Goal: Information Seeking & Learning: Learn about a topic

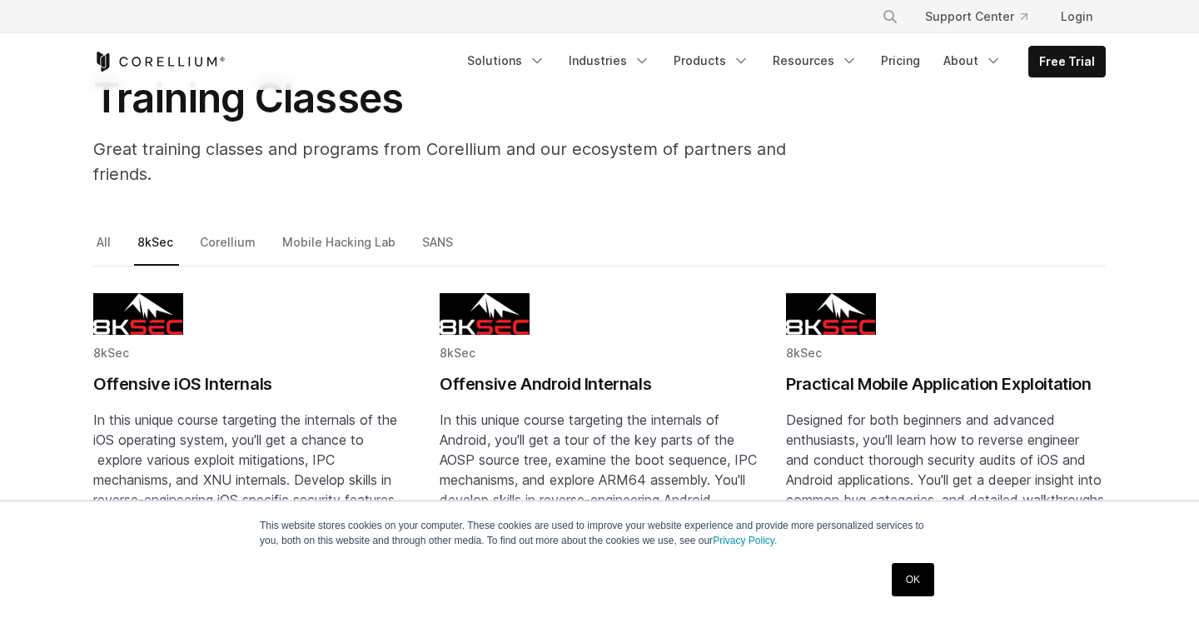
scroll to position [102, 0]
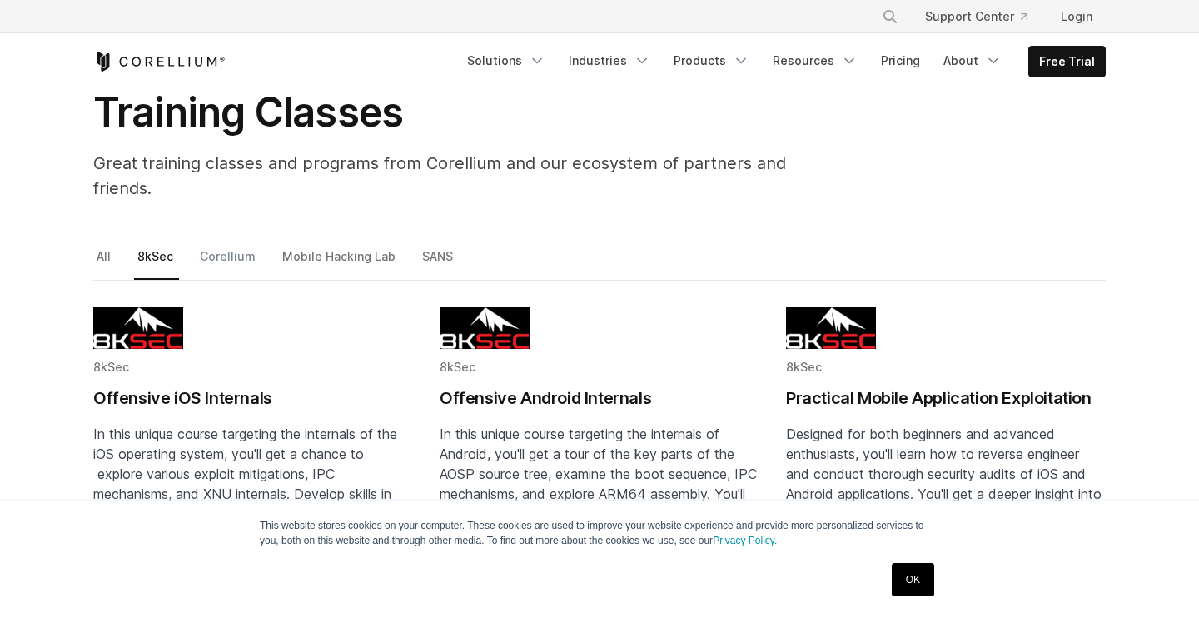
click at [226, 246] on link "Corellium" at bounding box center [228, 263] width 65 height 35
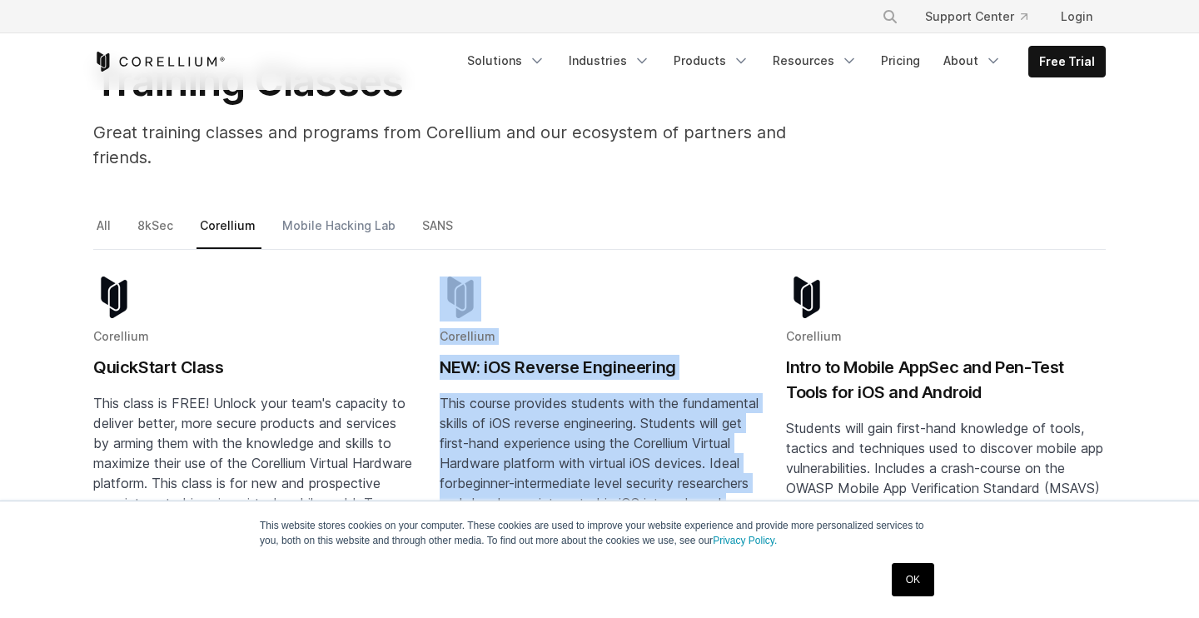
scroll to position [117, 0]
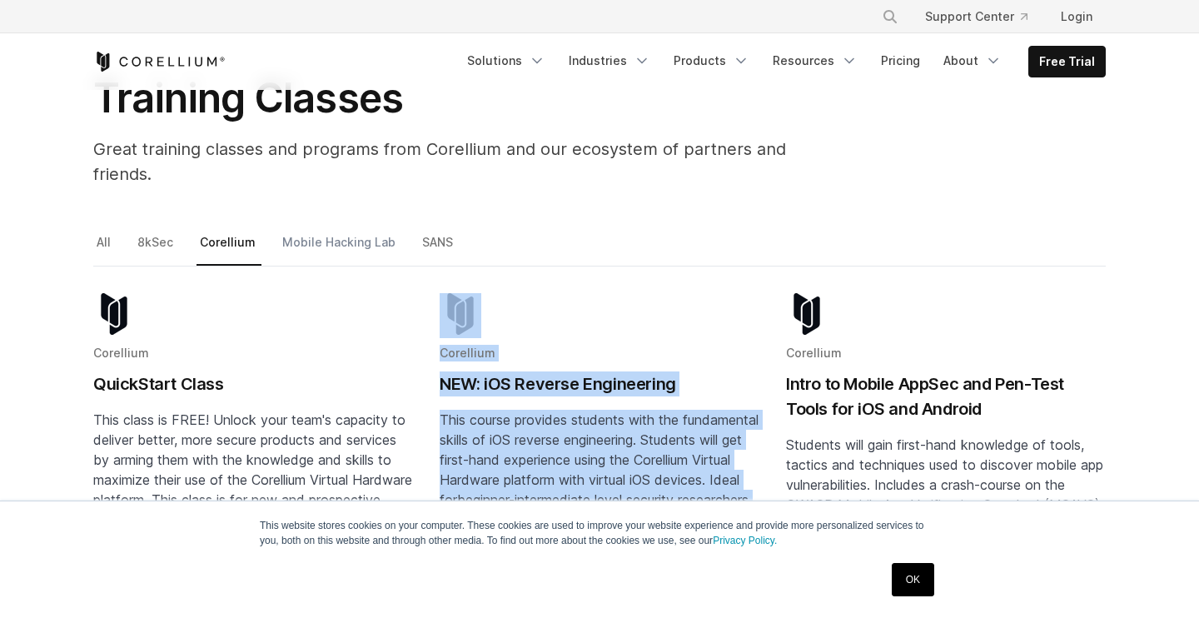
click at [330, 231] on link "Mobile Hacking Lab" at bounding box center [340, 248] width 122 height 35
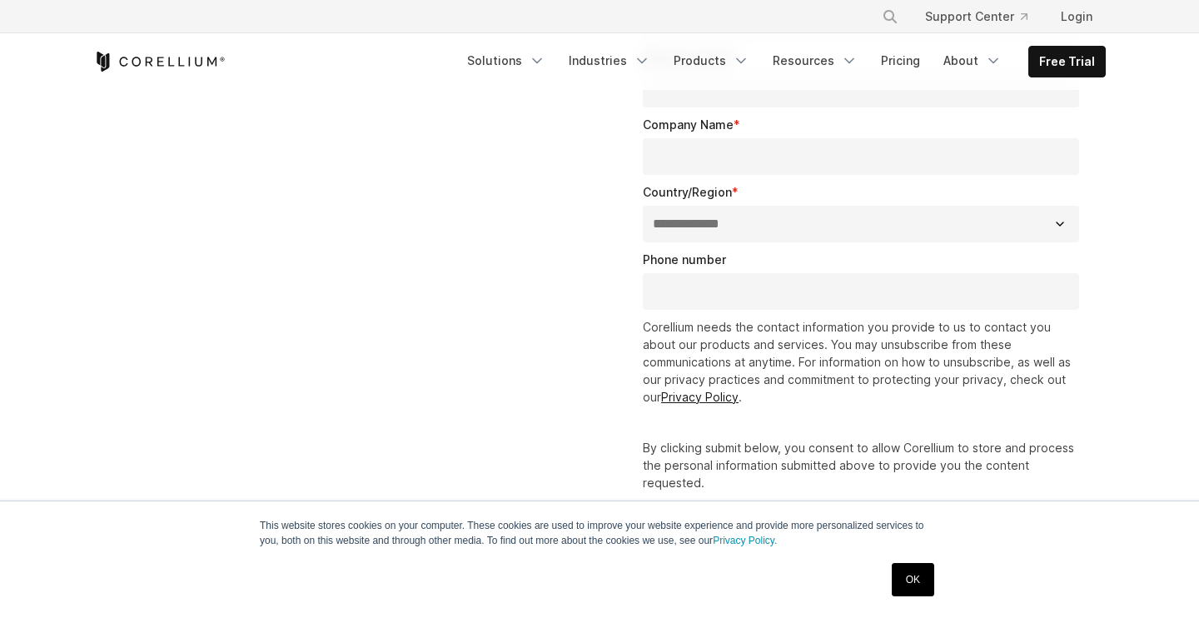
scroll to position [2064, 0]
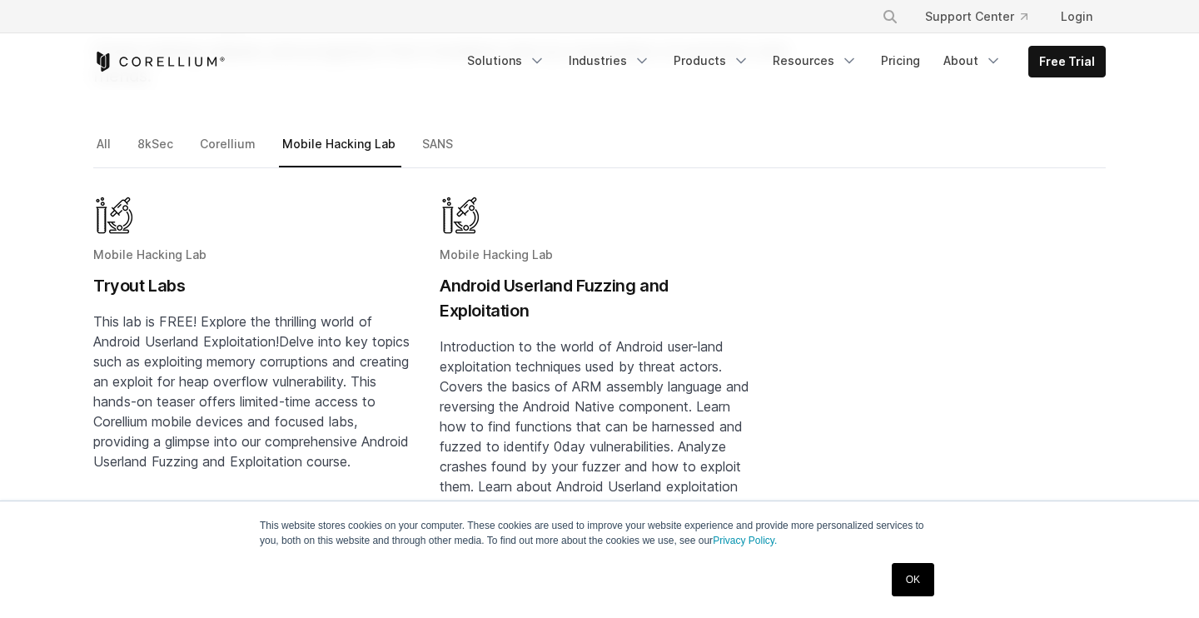
scroll to position [208, 0]
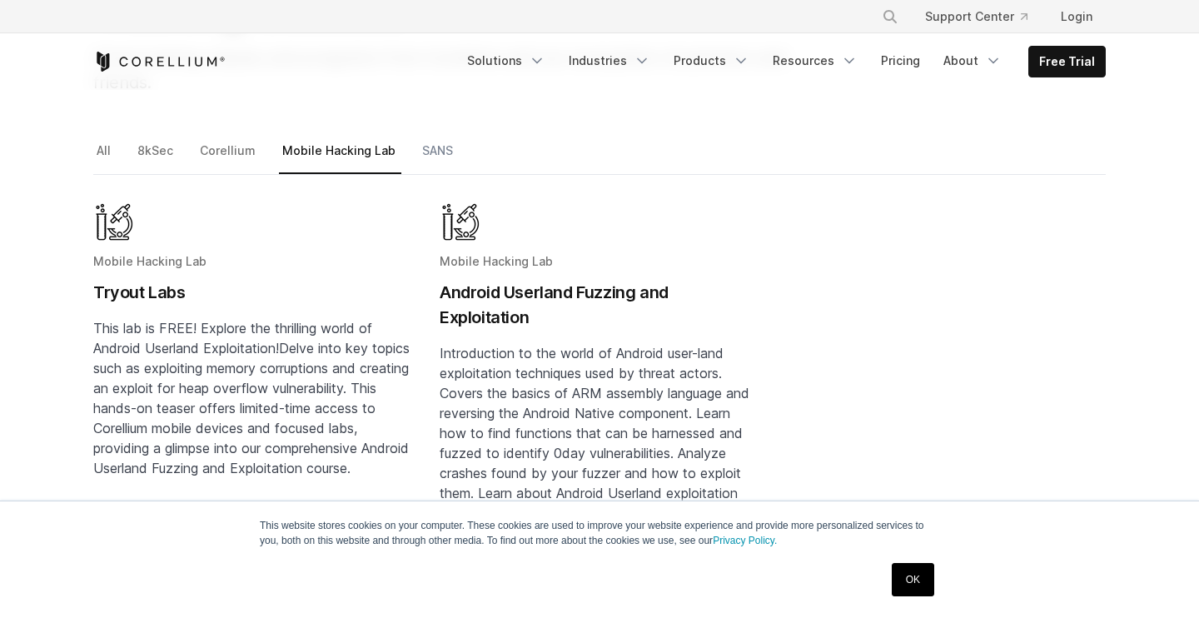
click at [428, 140] on link "SANS" at bounding box center [439, 157] width 40 height 35
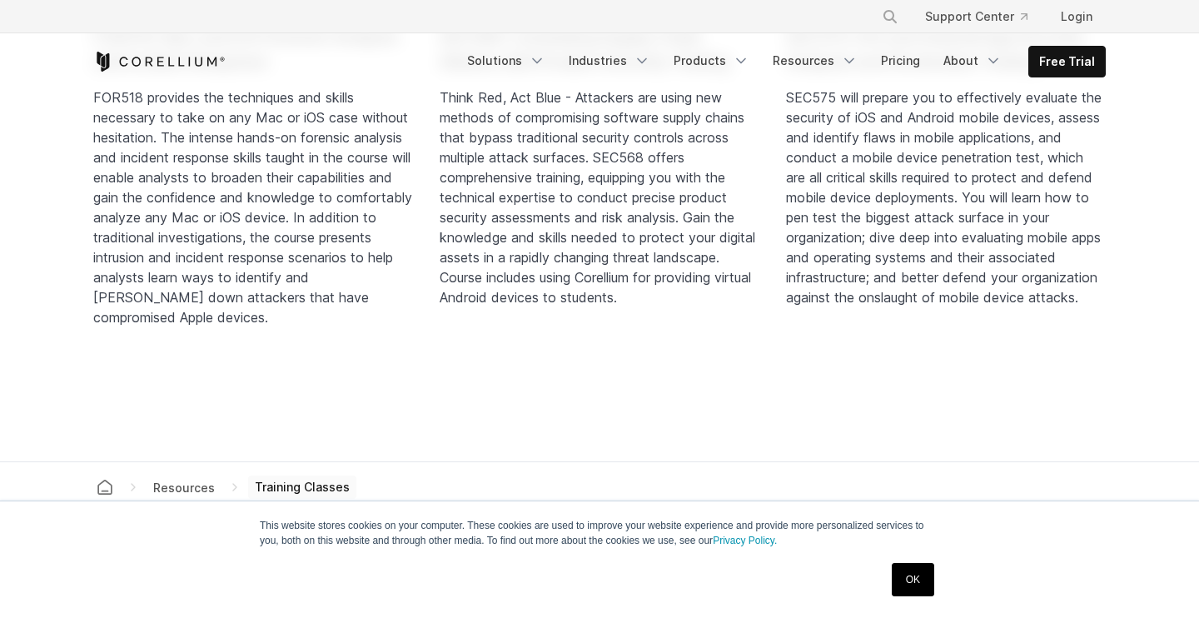
scroll to position [62, 0]
